Goal: Browse casually: Explore the website without a specific task or goal

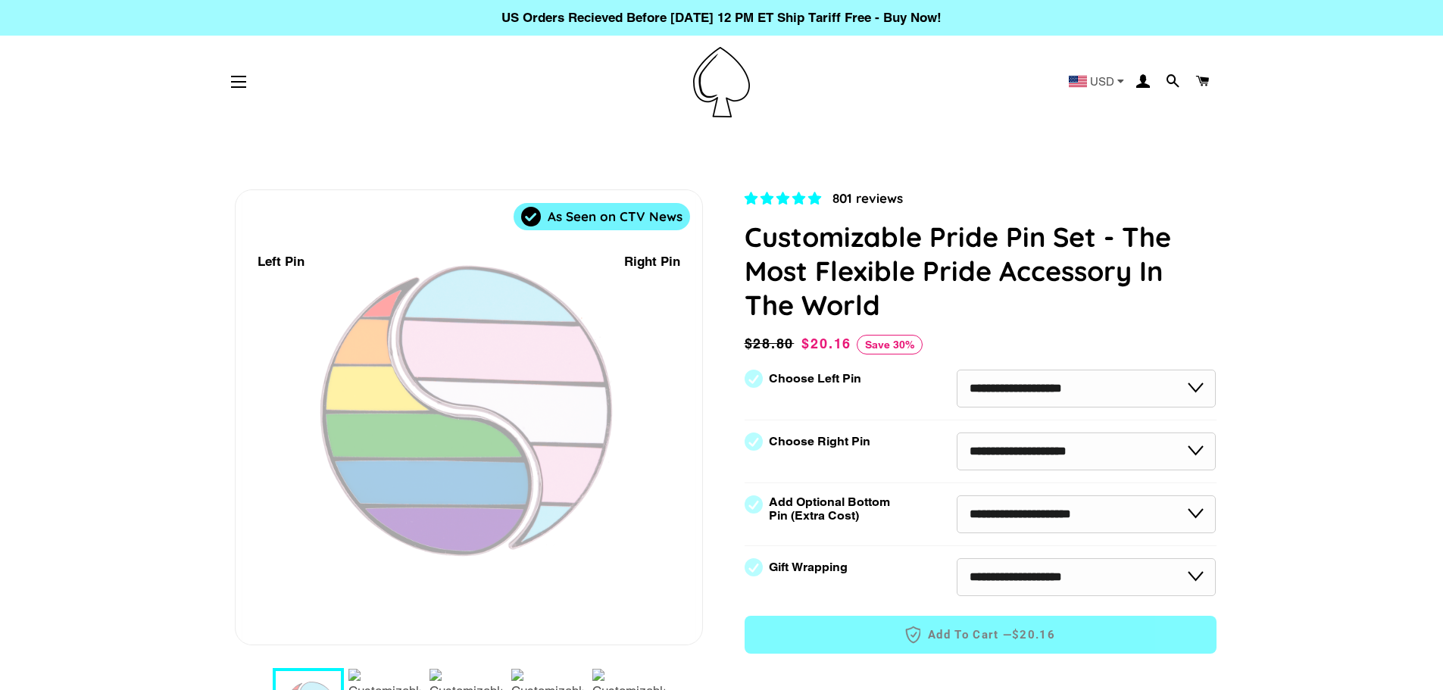
select select "**********"
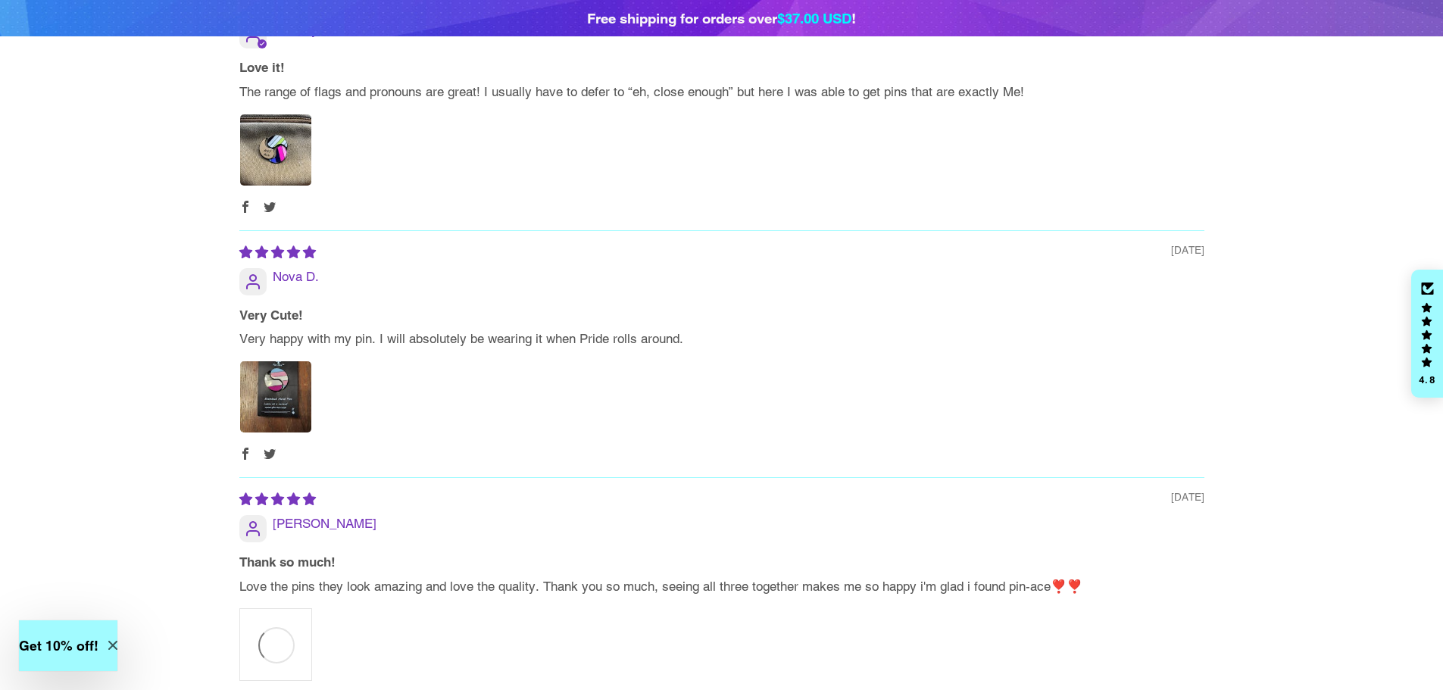
scroll to position [2424, 0]
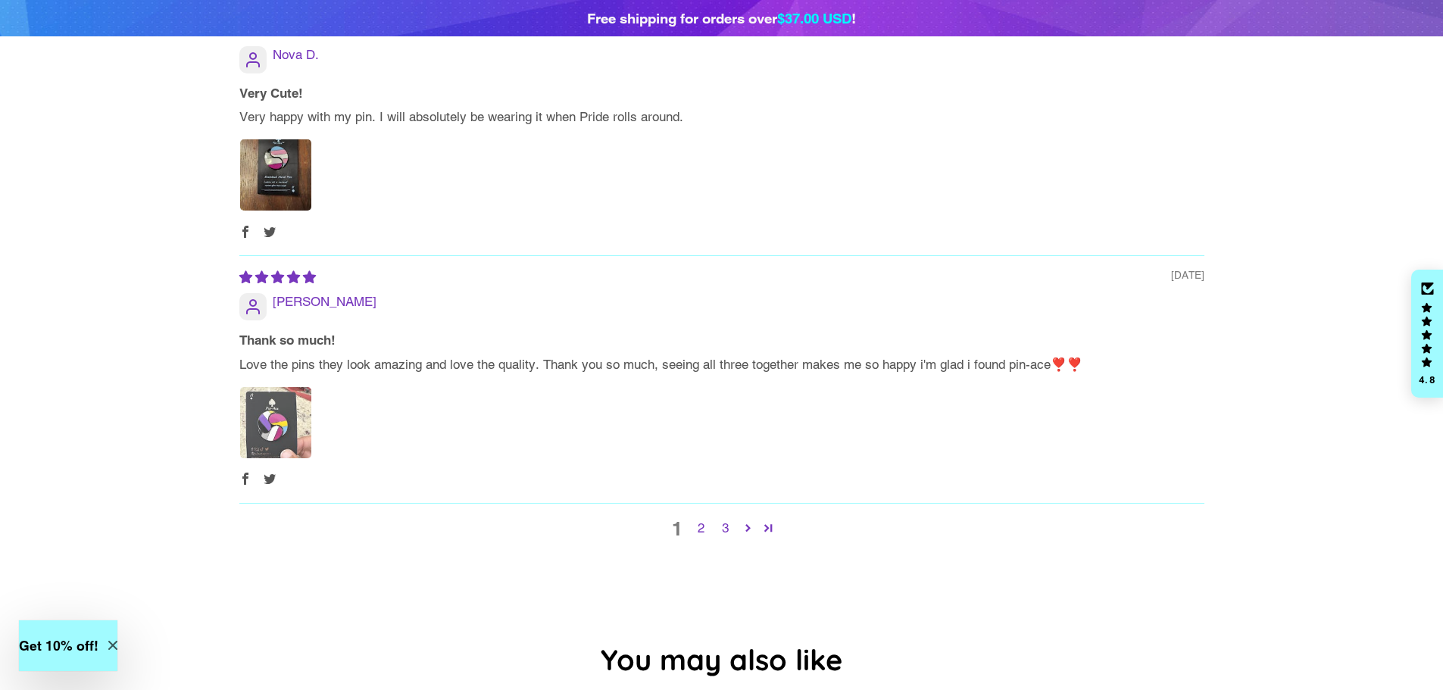
click at [278, 387] on img "Link to user picture 1" at bounding box center [275, 422] width 71 height 71
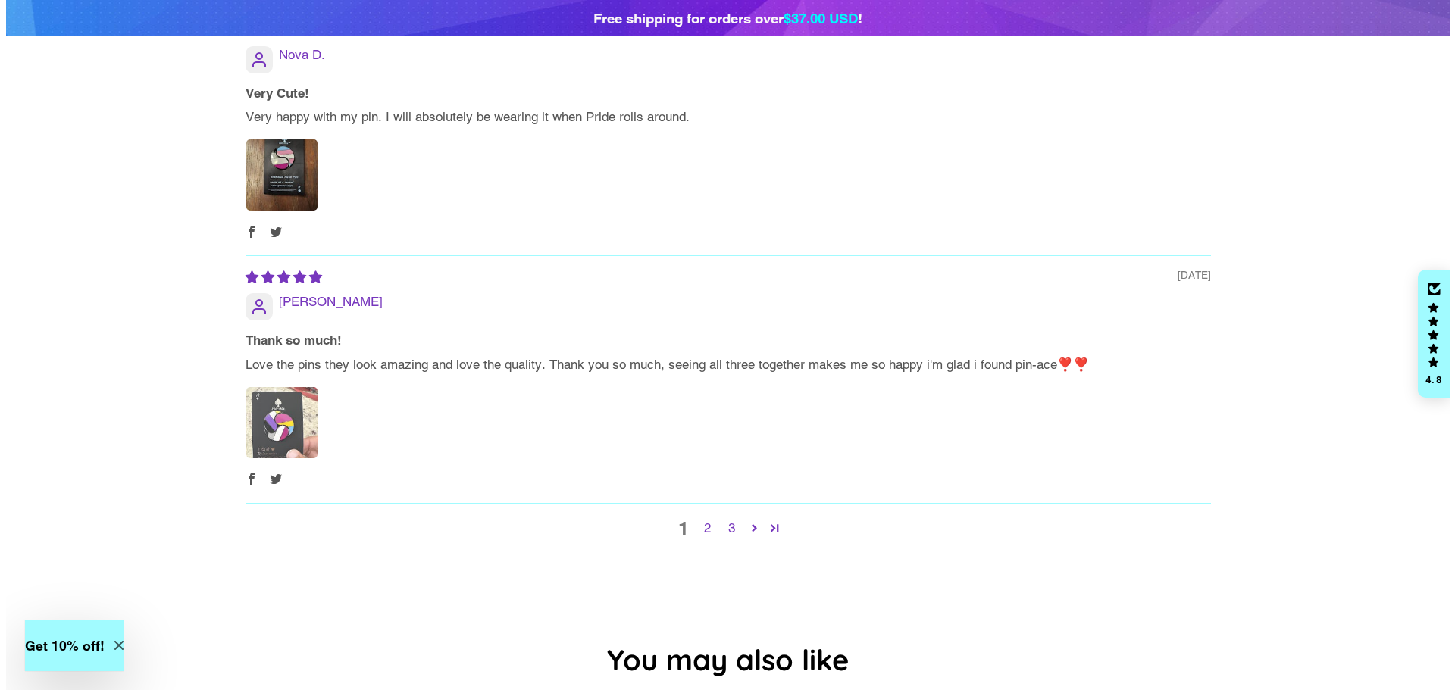
scroll to position [0, 0]
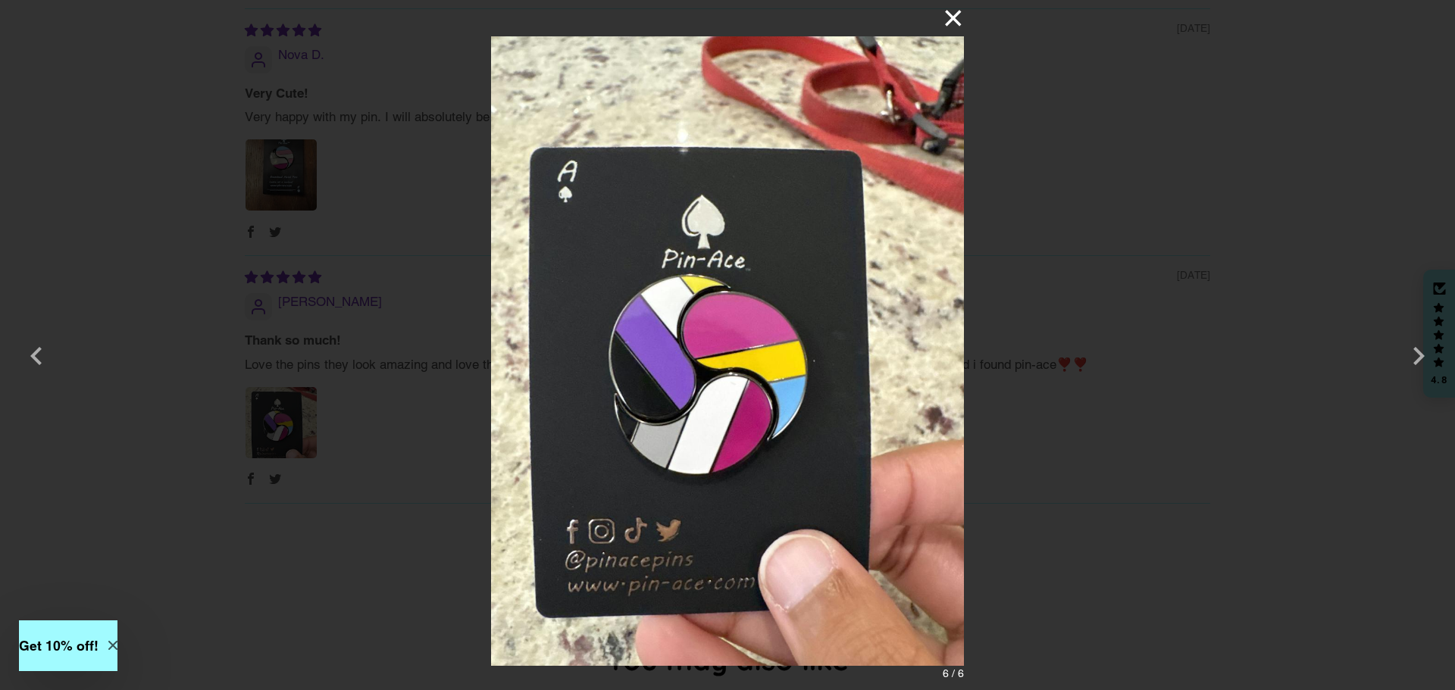
click at [954, 17] on button "×" at bounding box center [945, 18] width 36 height 36
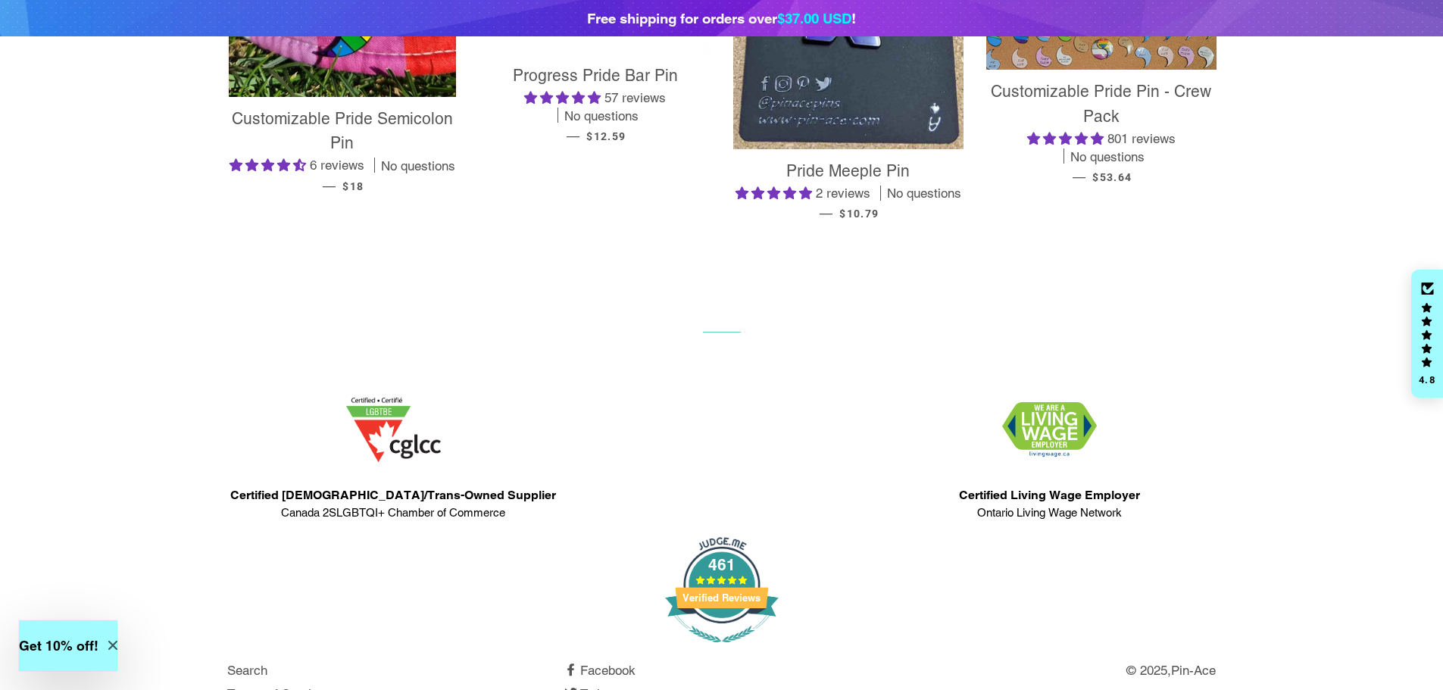
scroll to position [3368, 0]
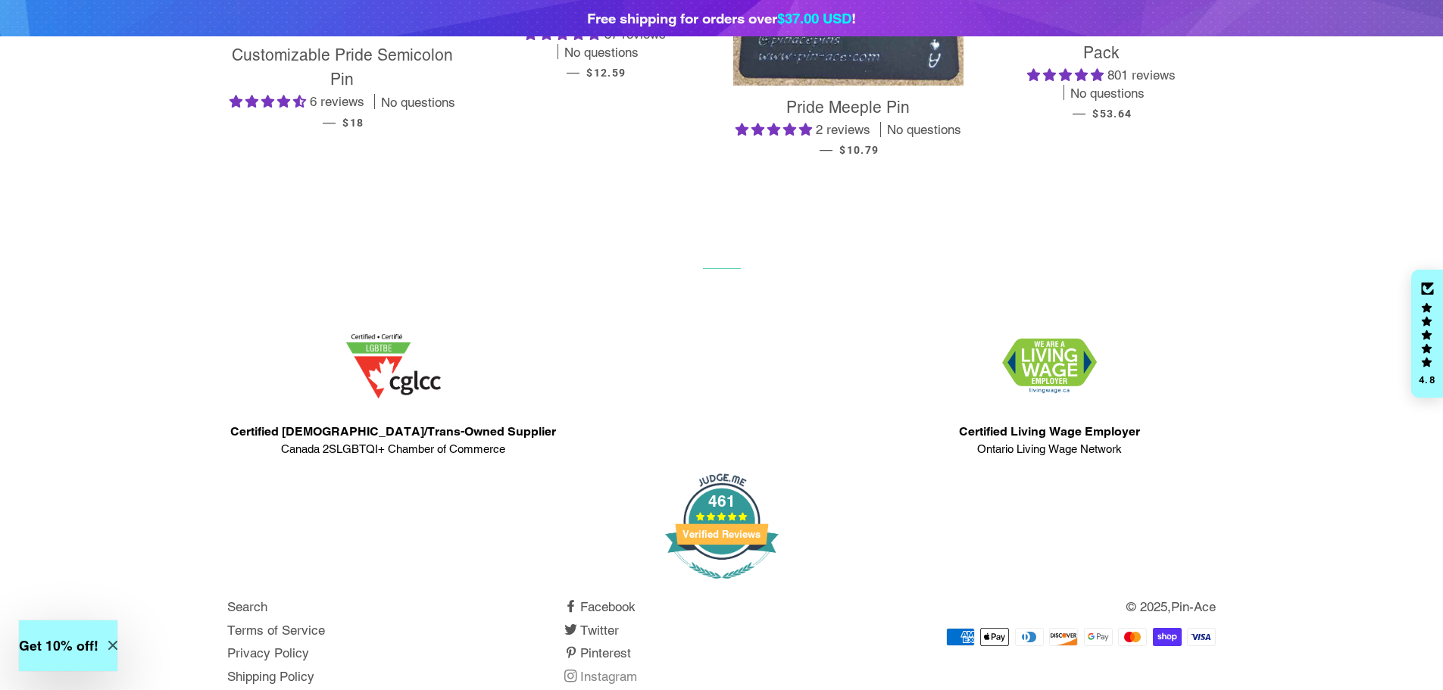
click at [602, 669] on link "Instagram" at bounding box center [600, 676] width 73 height 15
click at [599, 599] on link "Facebook" at bounding box center [599, 606] width 71 height 15
